Goal: Task Accomplishment & Management: Manage account settings

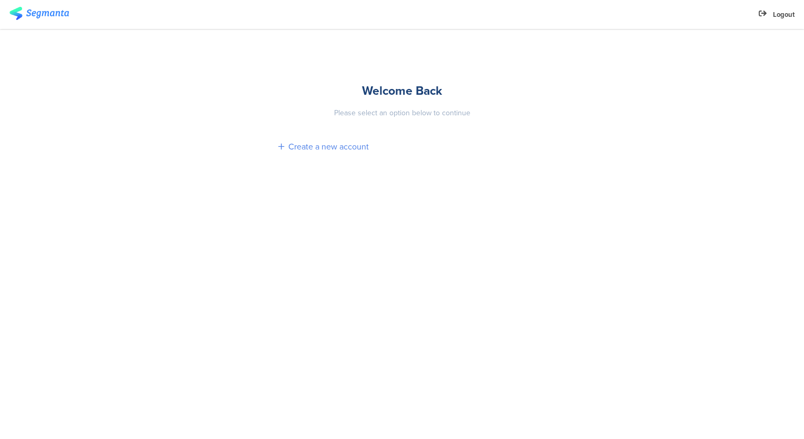
click at [318, 147] on div "Create a new account" at bounding box center [328, 146] width 80 height 12
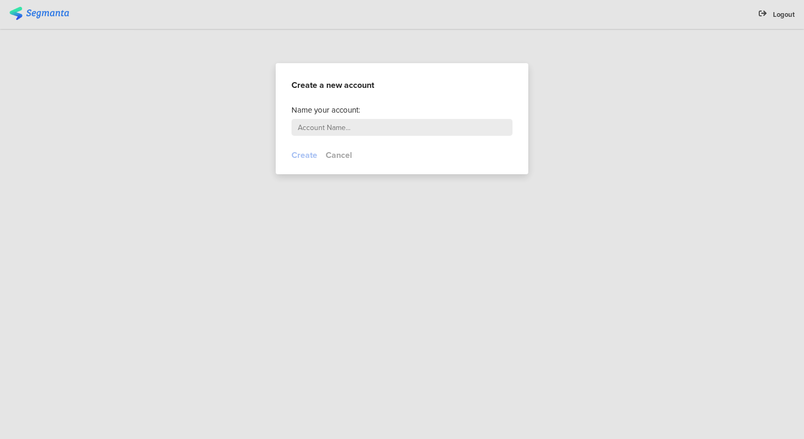
click at [326, 128] on input "text" at bounding box center [401, 127] width 221 height 17
type input "[PERSON_NAME]"
click at [303, 153] on button "Create" at bounding box center [304, 155] width 26 height 12
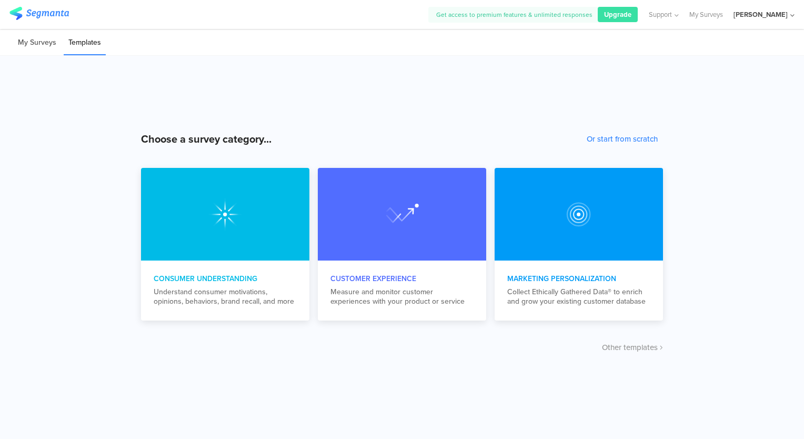
click at [32, 44] on li "My Surveys" at bounding box center [37, 43] width 48 height 25
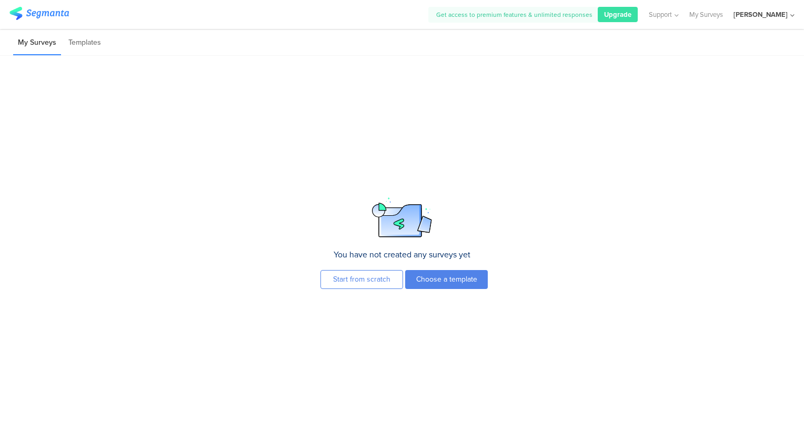
click at [787, 20] on div "[PERSON_NAME]" at bounding box center [763, 14] width 61 height 29
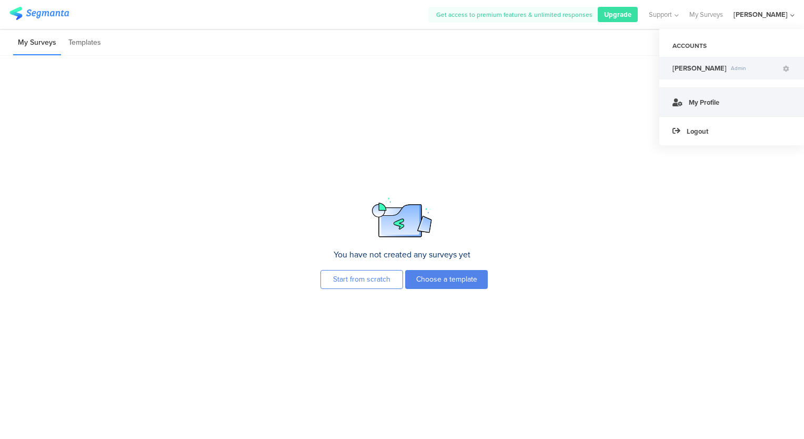
click at [708, 105] on span "My Profile" at bounding box center [703, 102] width 31 height 10
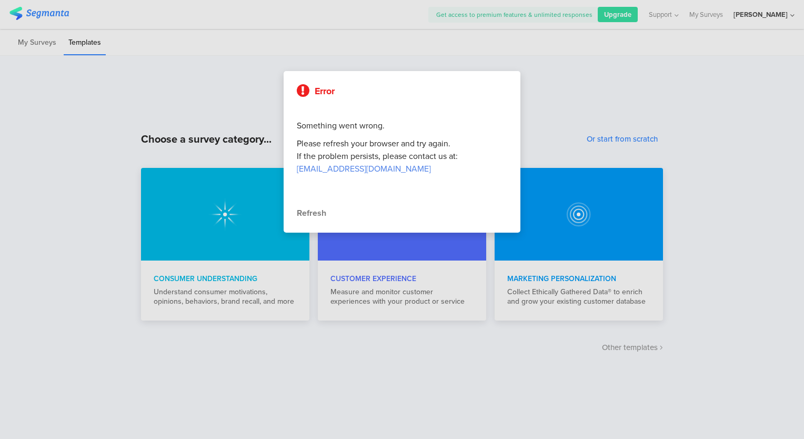
click at [319, 216] on div "Refresh" at bounding box center [402, 213] width 210 height 13
